Goal: Find specific page/section: Find specific page/section

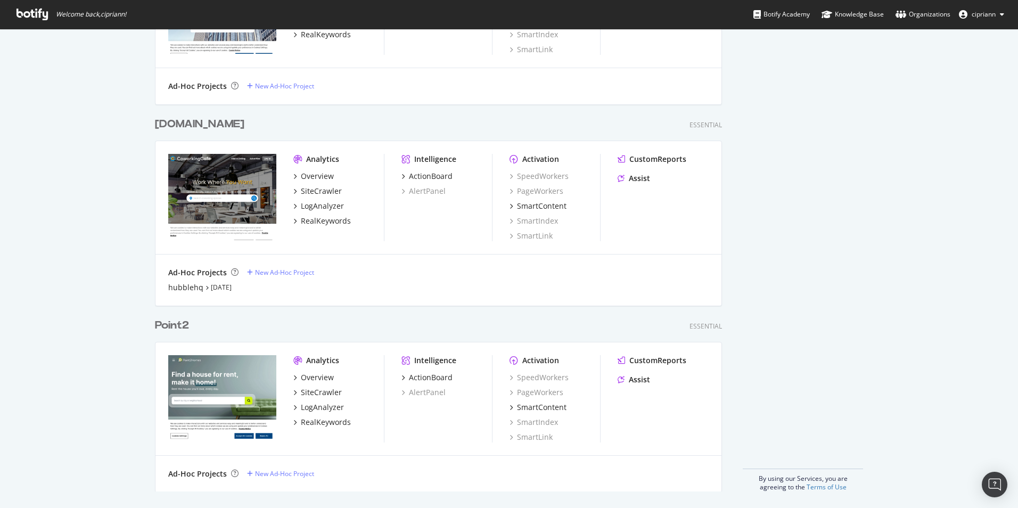
scroll to position [724, 0]
click at [820, 483] on link "Terms of Use" at bounding box center [826, 486] width 40 height 9
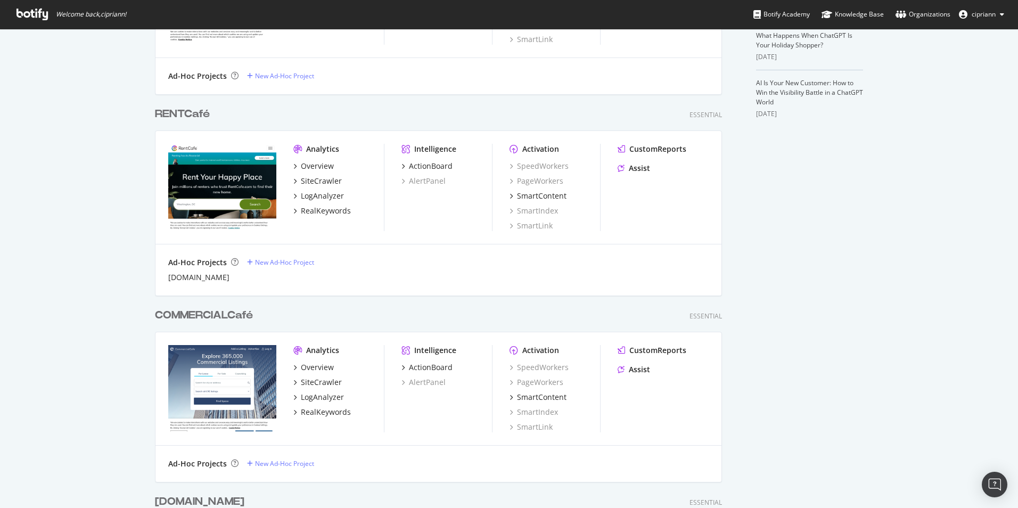
scroll to position [351, 0]
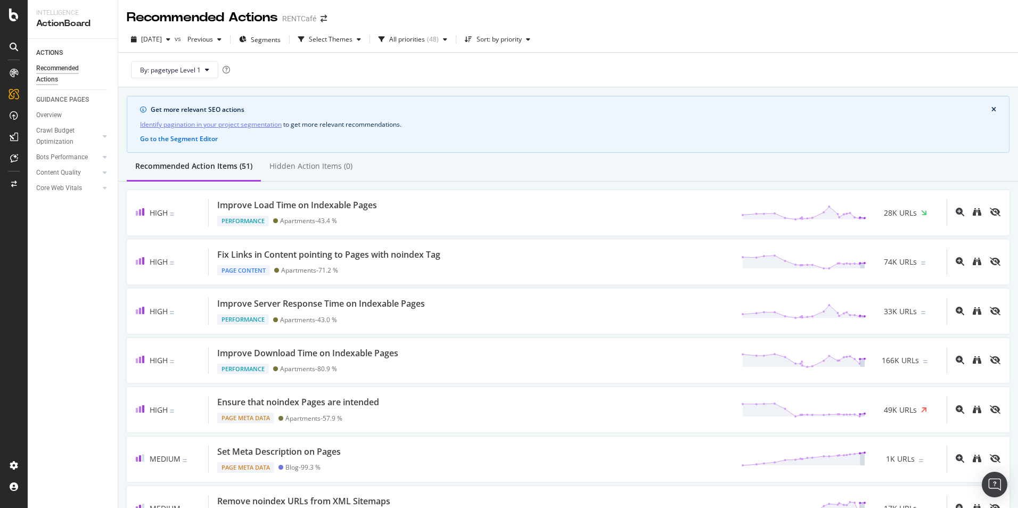
scroll to position [2024, 0]
